Goal: Register for event/course

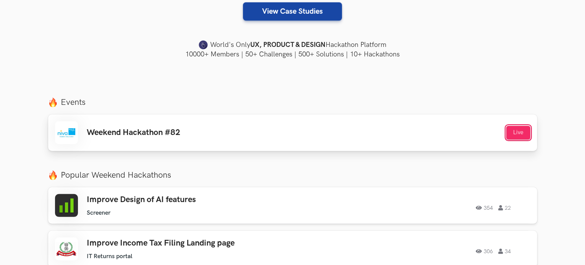
click at [510, 127] on button "Live" at bounding box center [518, 133] width 24 height 14
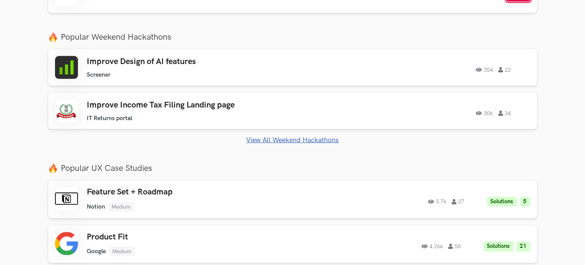
scroll to position [340, 0]
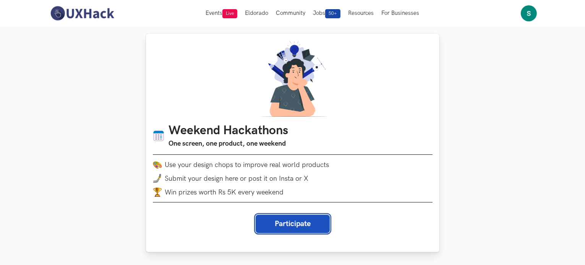
click at [286, 221] on button "Participate" at bounding box center [292, 224] width 74 height 18
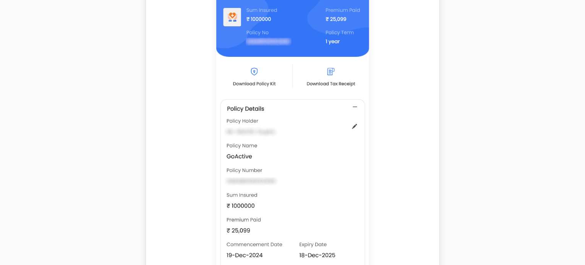
scroll to position [401, 0]
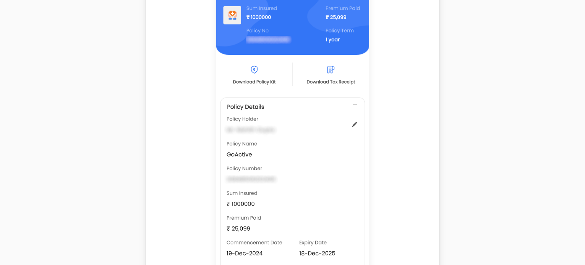
click at [228, 119] on img at bounding box center [292, 133] width 153 height 339
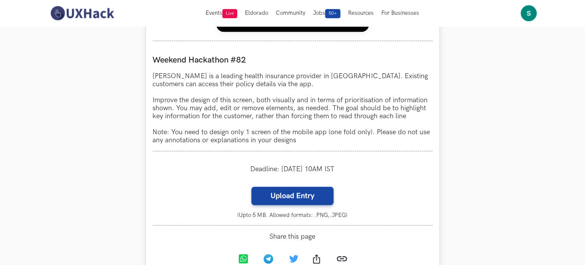
scroll to position [673, 0]
click at [320, 171] on div "Deadline: [DATE] 10AM IST" at bounding box center [293, 170] width 280 height 22
copy div "1"
